Goal: Information Seeking & Learning: Learn about a topic

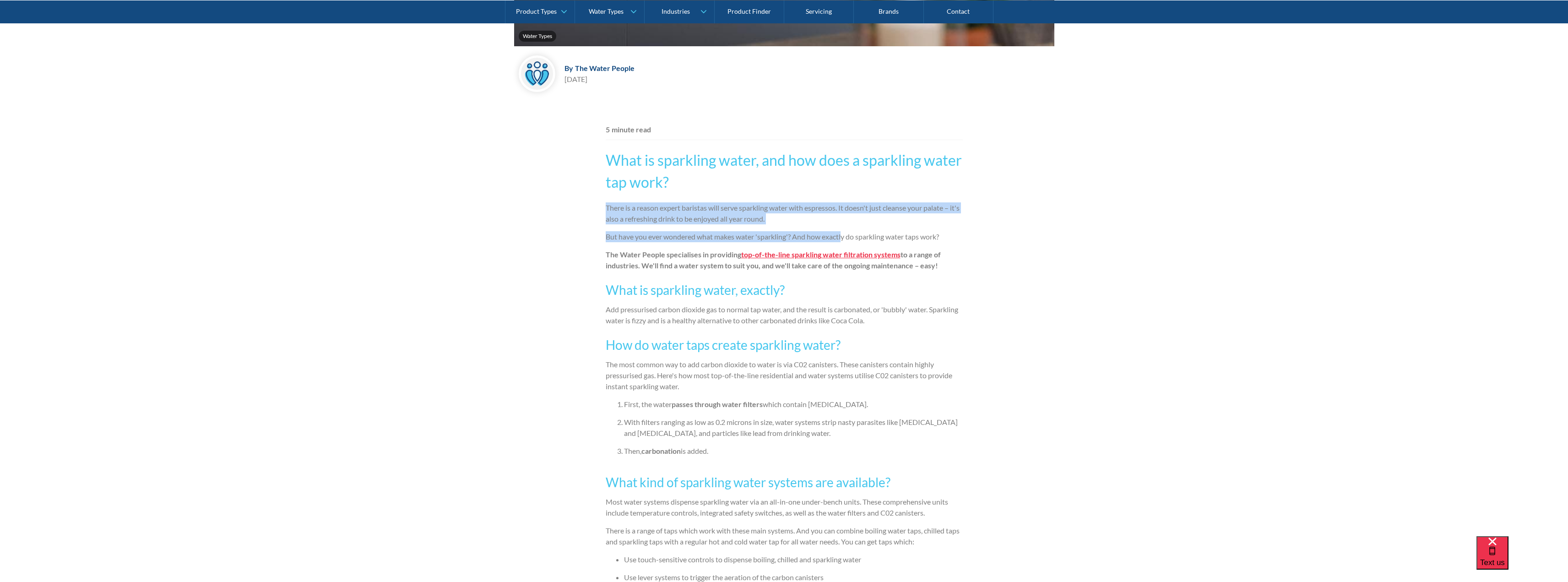
drag, startPoint x: 599, startPoint y: 208, endPoint x: 819, endPoint y: 211, distance: 220.0
click at [819, 211] on p "There is a reason expert baristas will serve sparkling water with espressos. It…" at bounding box center [785, 214] width 357 height 22
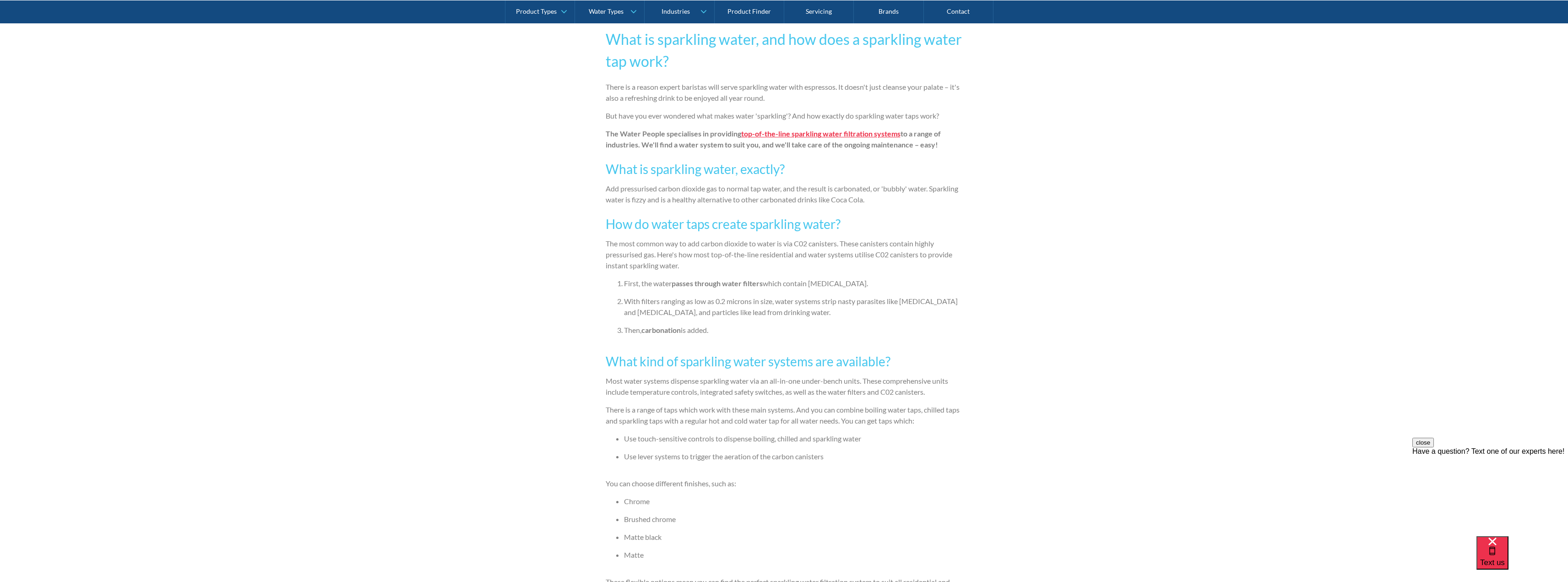
scroll to position [610, 0]
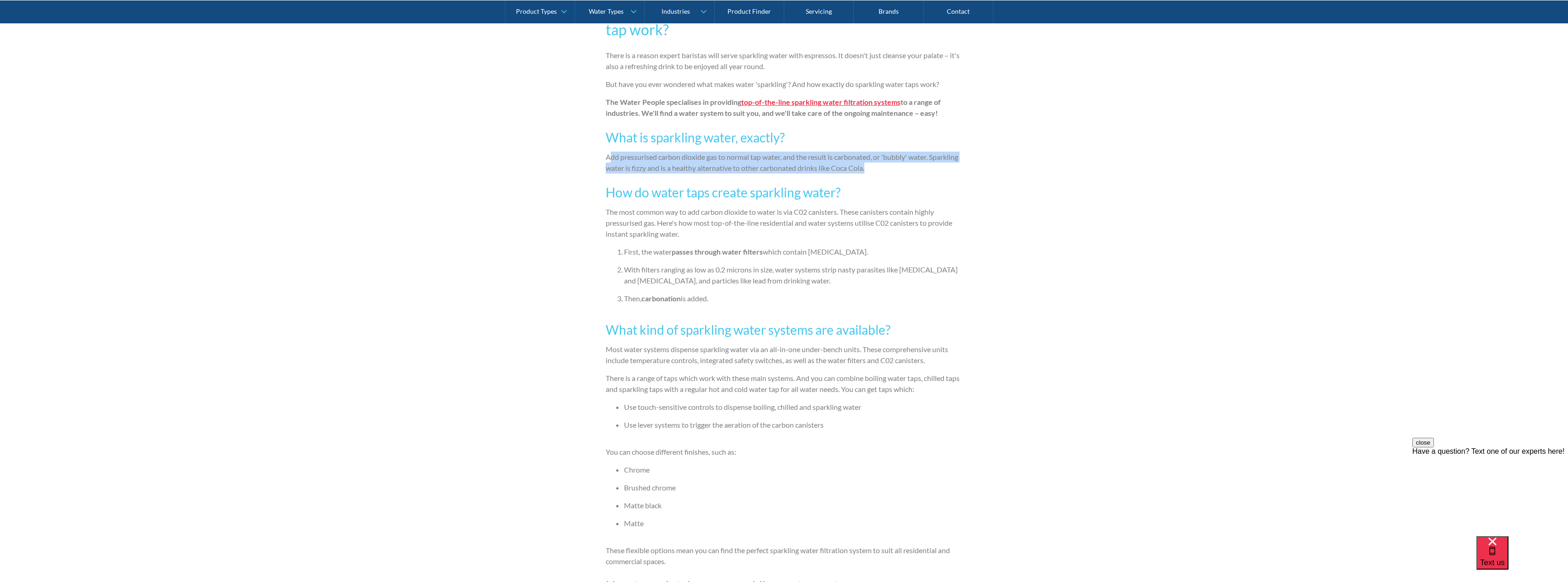
drag, startPoint x: 698, startPoint y: 156, endPoint x: 918, endPoint y: 165, distance: 220.2
click at [918, 165] on p "Add pressurised carbon dioxide gas to normal tap water, and the result is carbo…" at bounding box center [785, 163] width 357 height 22
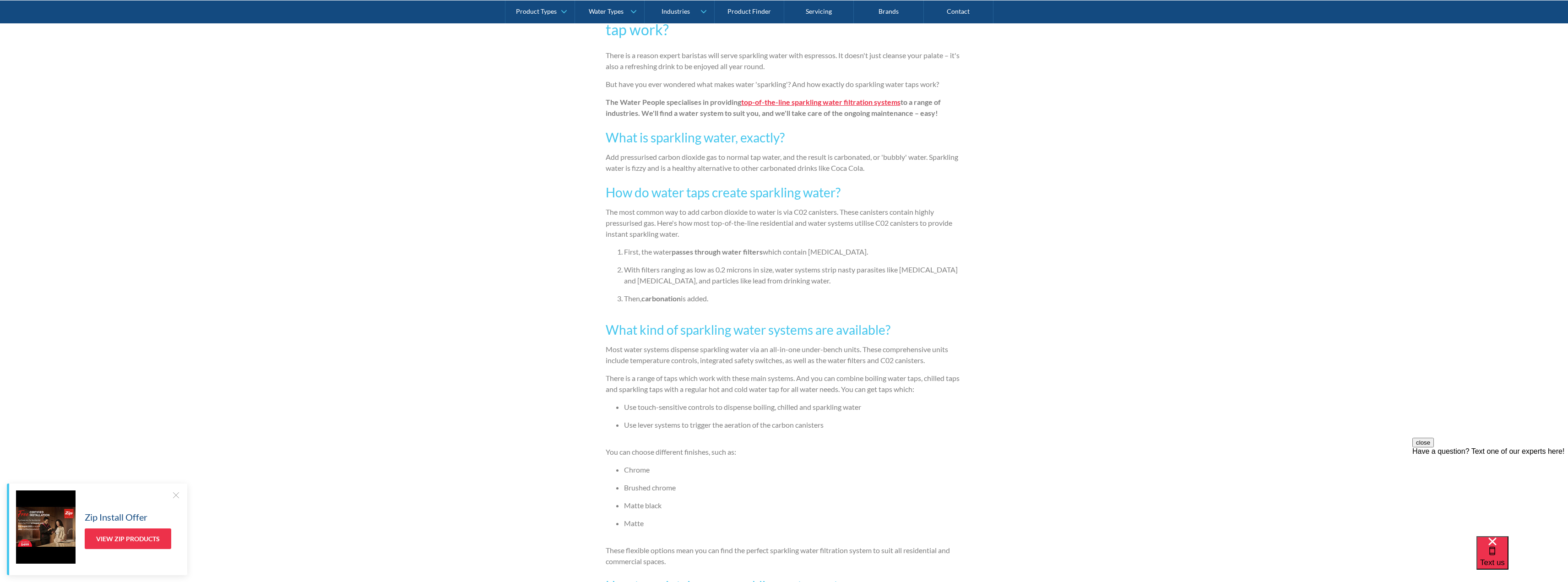
drag, startPoint x: 626, startPoint y: 212, endPoint x: 887, endPoint y: 303, distance: 276.4
click at [879, 303] on li "Then, carbonation is added." at bounding box center [794, 299] width 339 height 11
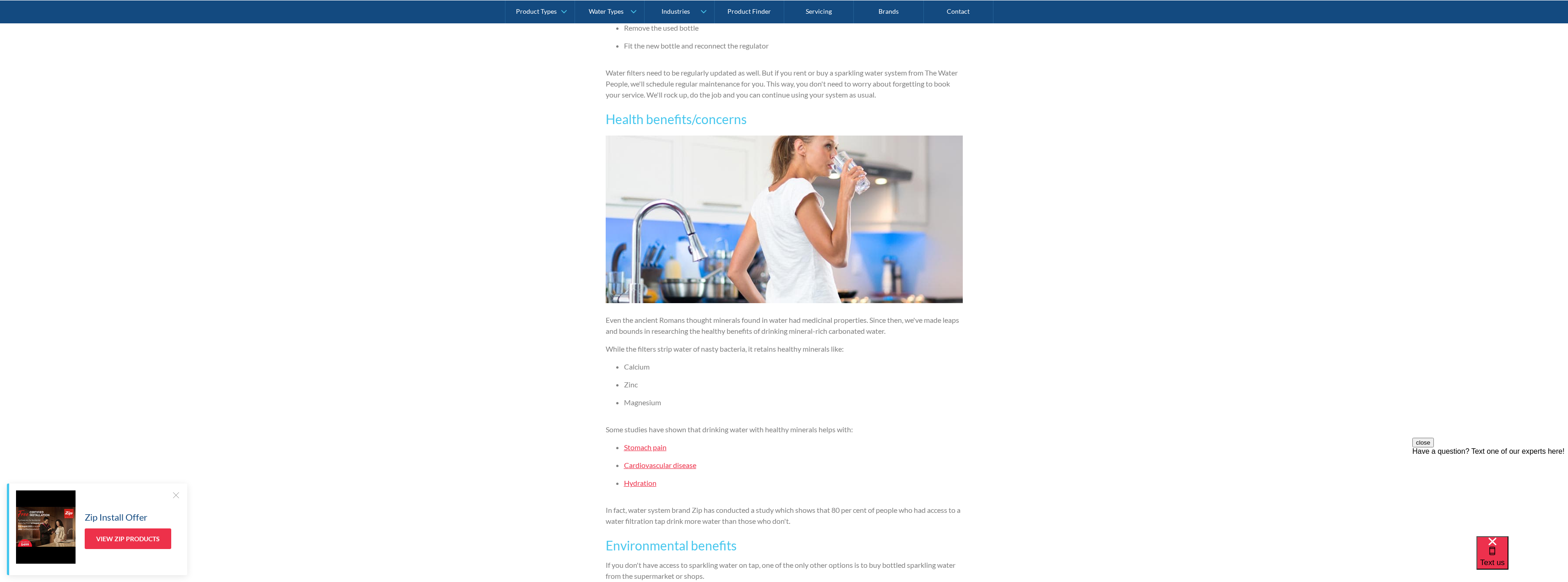
scroll to position [1373, 0]
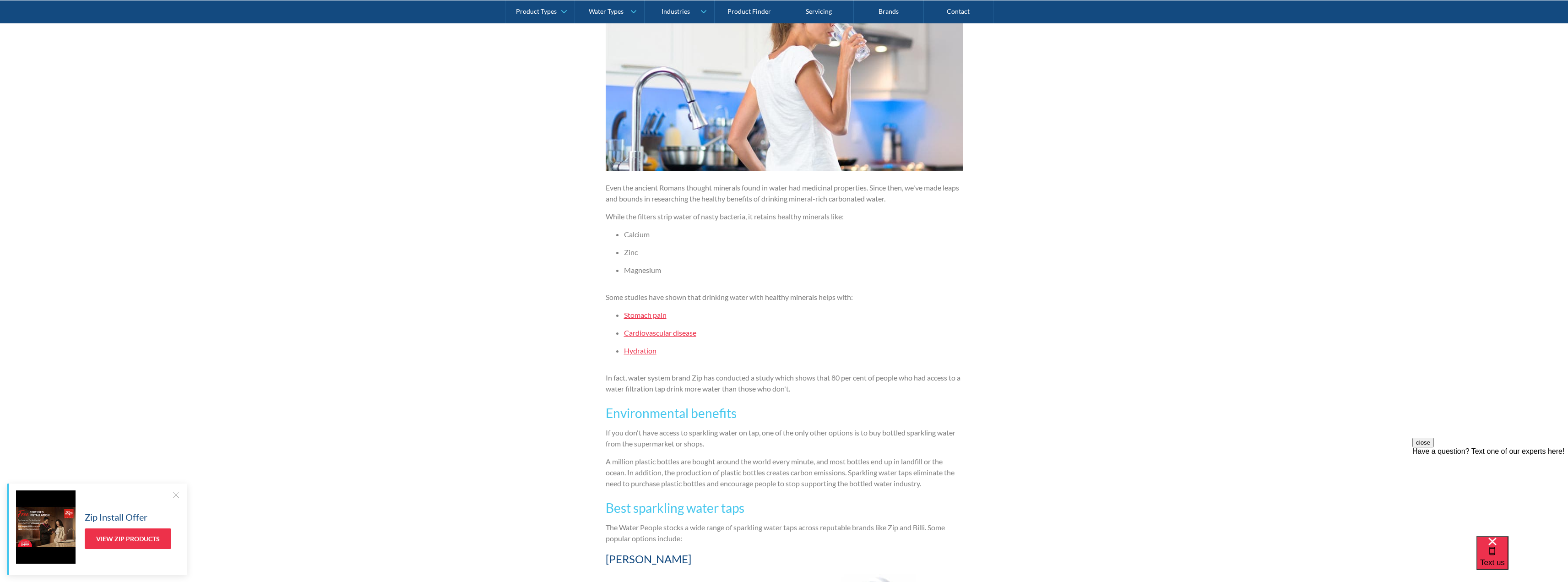
click at [709, 298] on p "Some studies have shown that drinking water with healthy minerals helps with:" at bounding box center [785, 297] width 357 height 11
click at [710, 298] on p "Some studies have shown that drinking water with healthy minerals helps with:" at bounding box center [785, 297] width 357 height 11
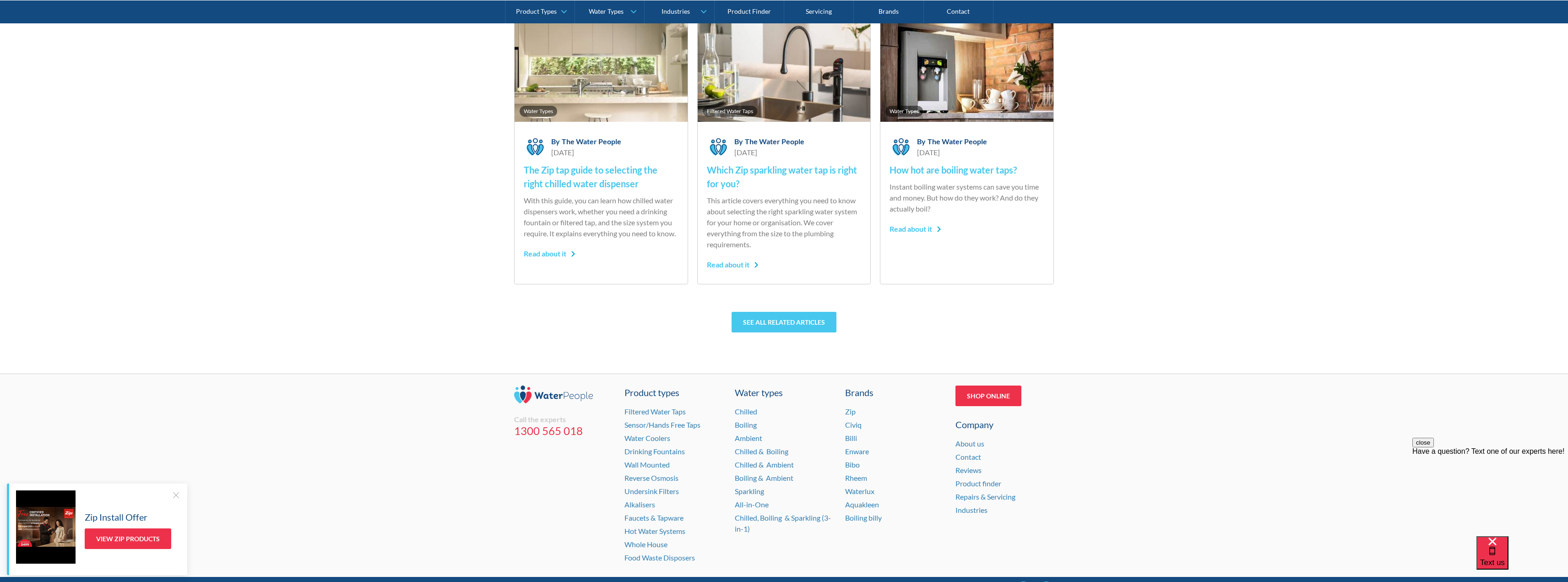
scroll to position [2793, 0]
